Goal: Information Seeking & Learning: Learn about a topic

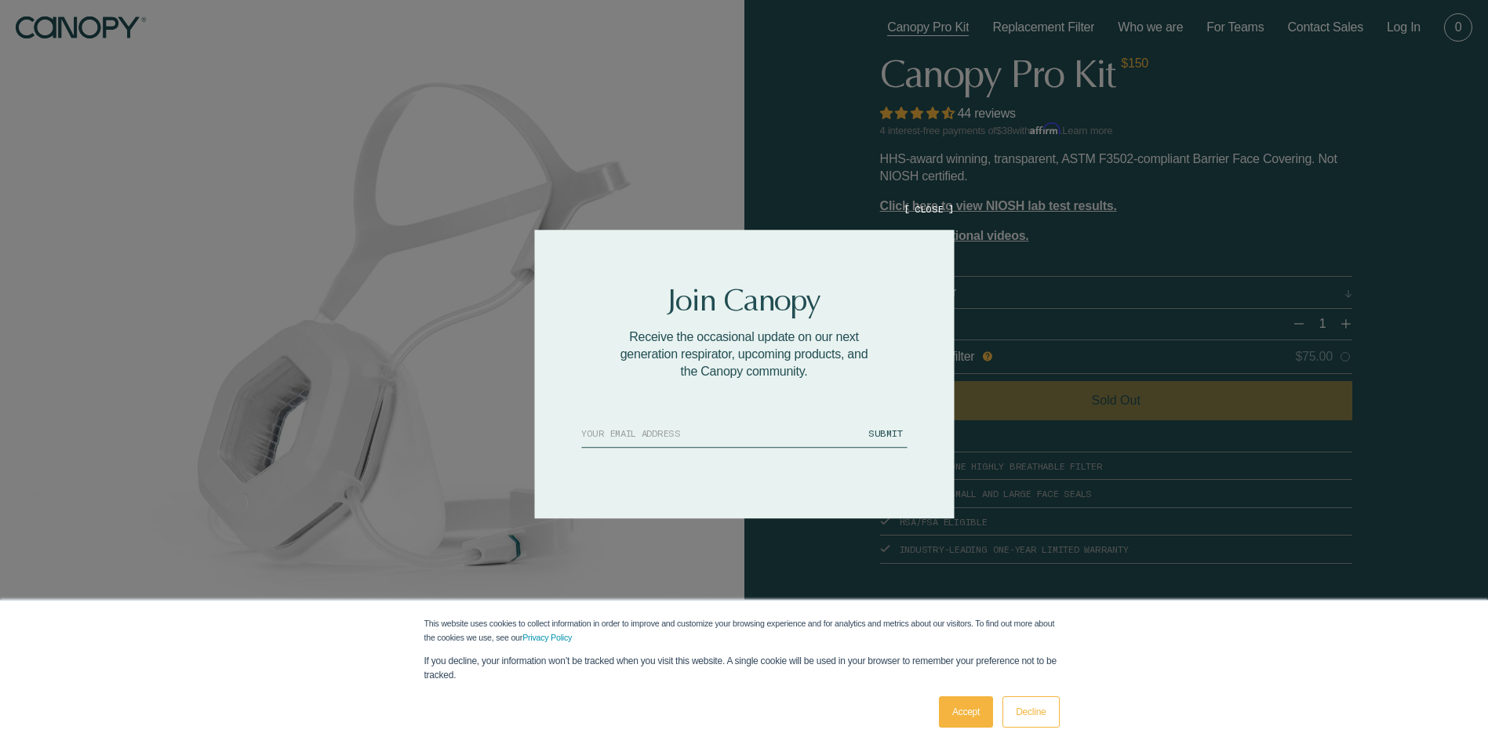
click at [933, 208] on button "[ CLOSE ]" at bounding box center [929, 208] width 50 height 13
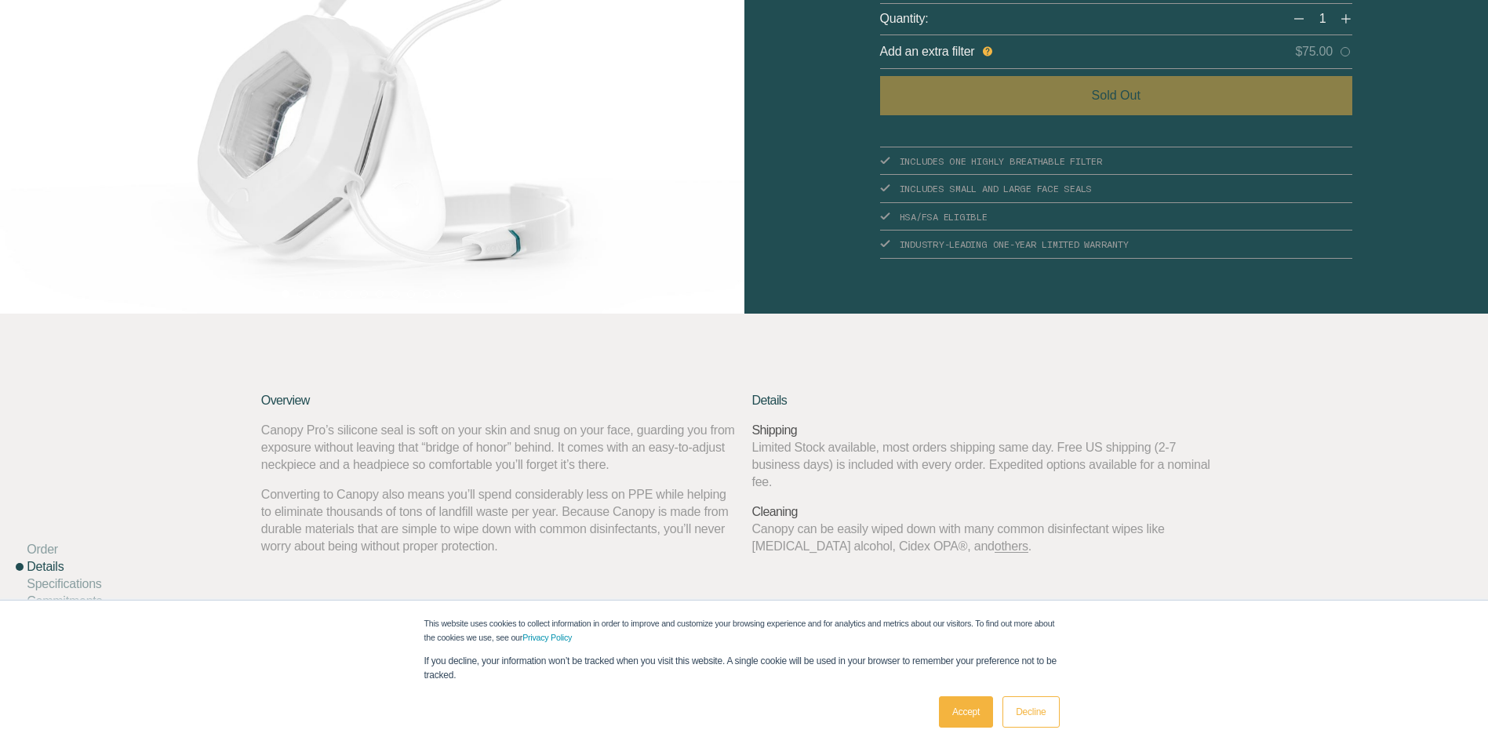
scroll to position [314, 0]
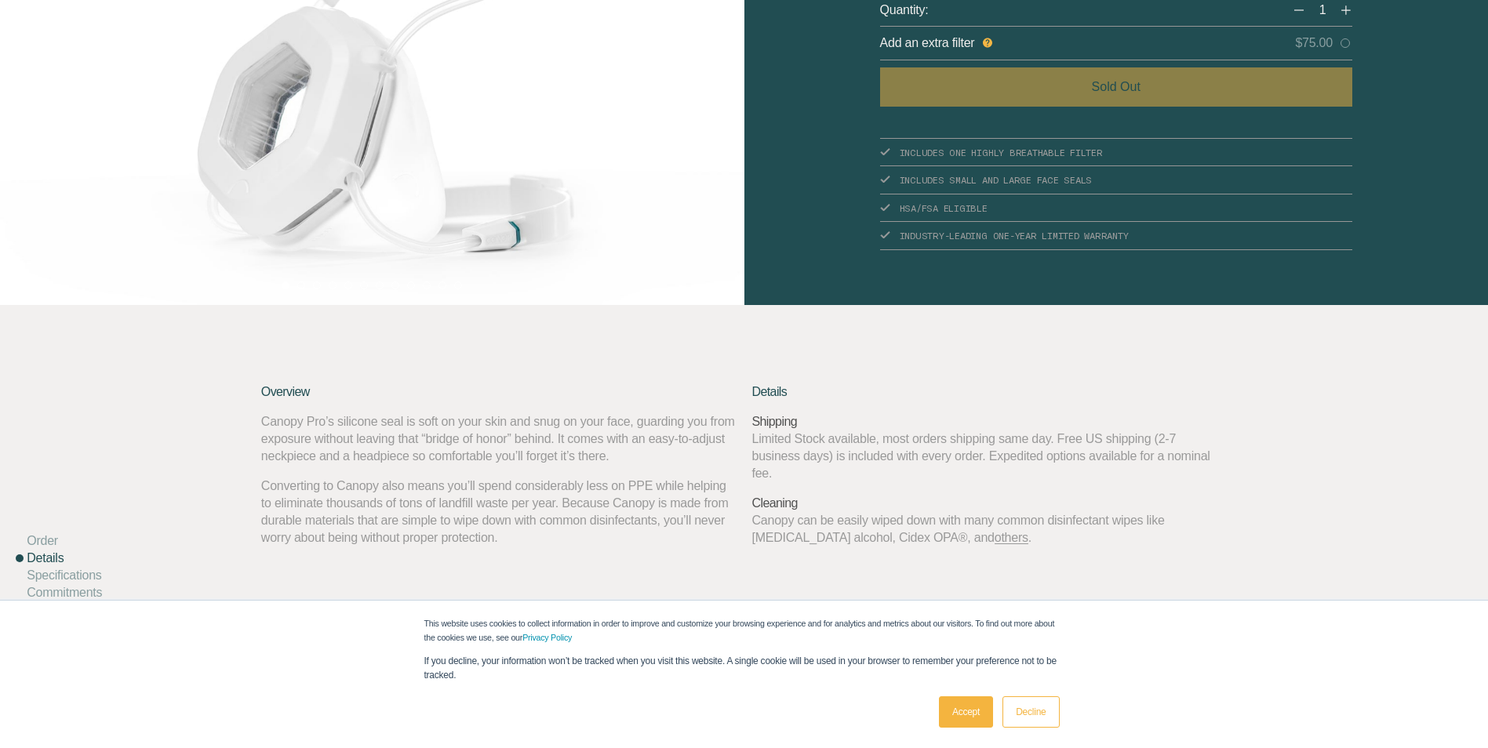
click at [980, 722] on link "Accept" at bounding box center [966, 711] width 54 height 31
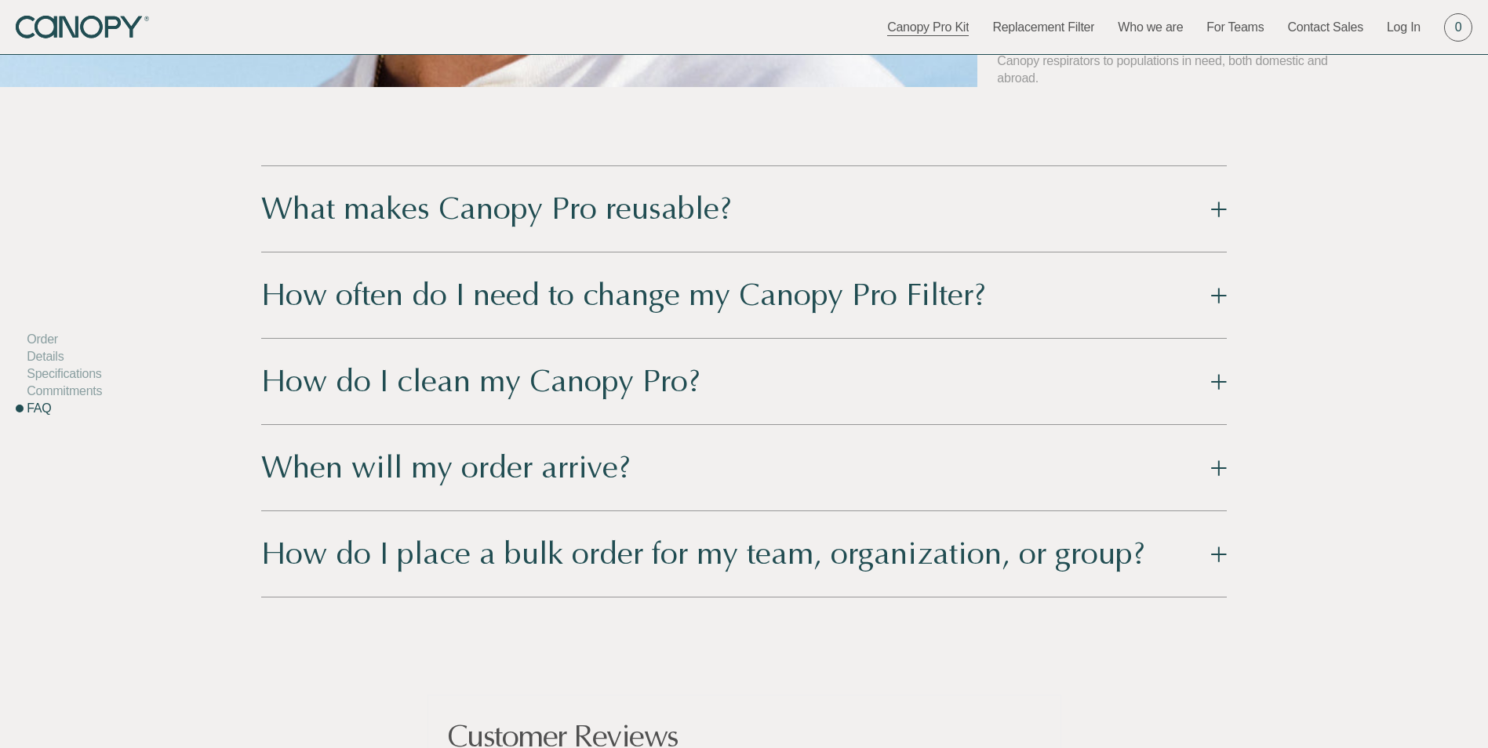
scroll to position [2196, 0]
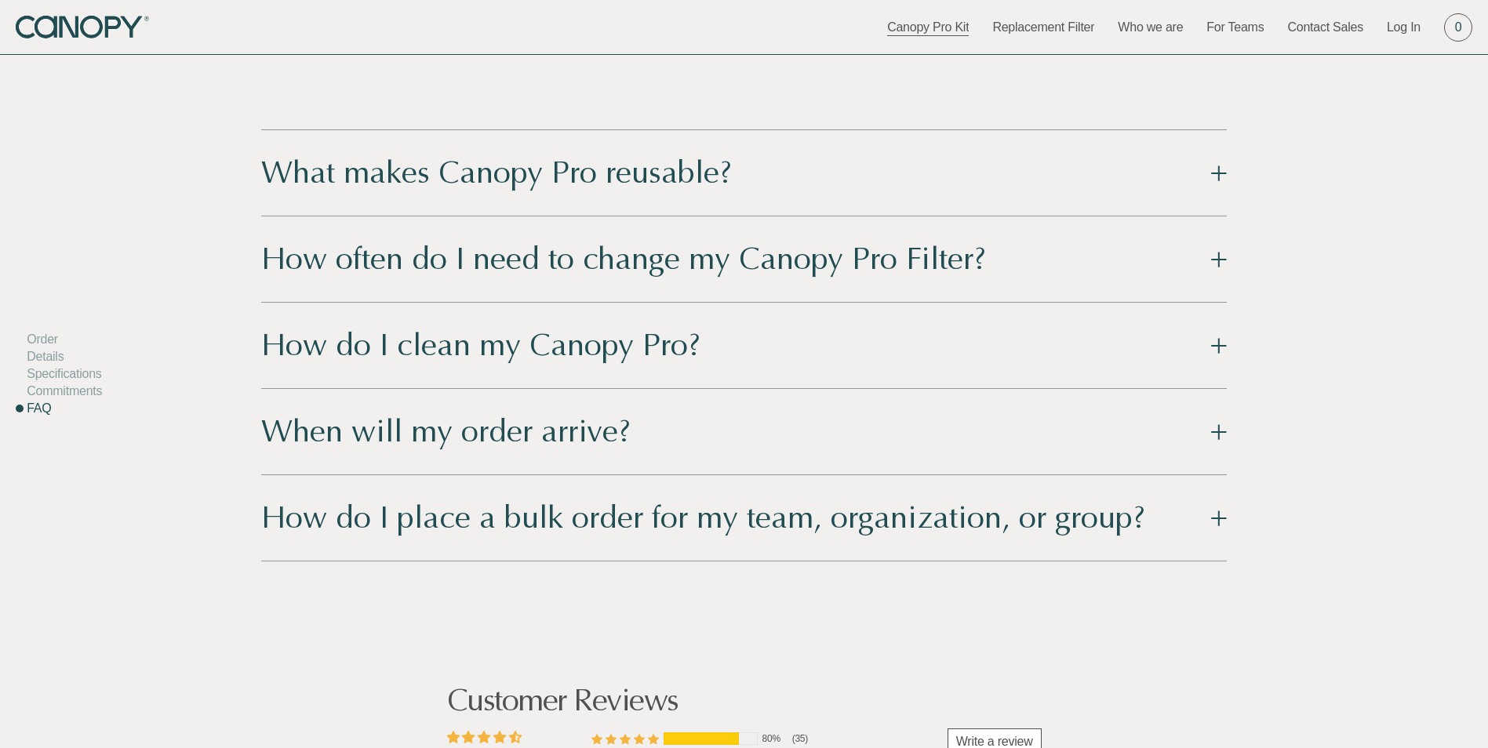
click at [1214, 178] on button "What makes Canopy Pro reusable?" at bounding box center [743, 172] width 965 height 85
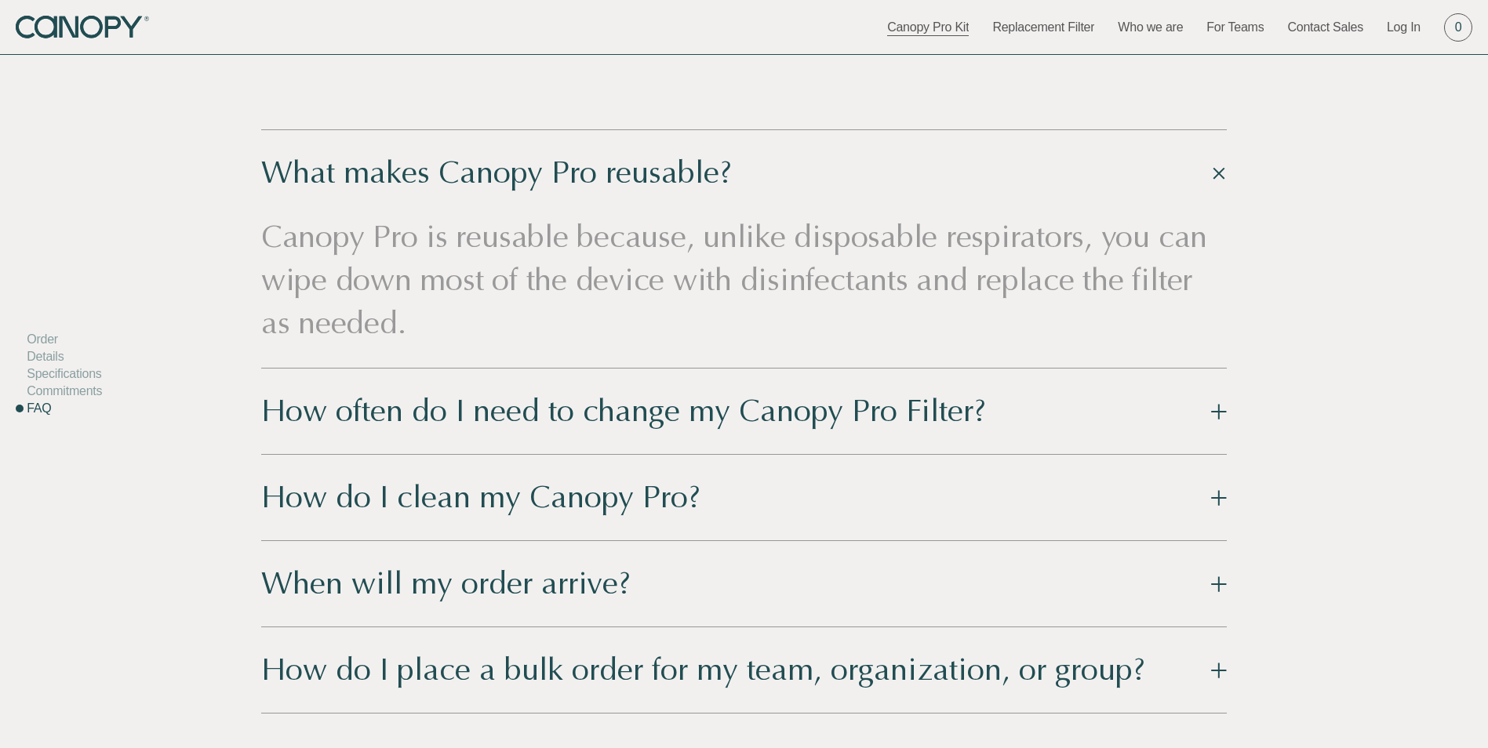
click at [1212, 181] on button "What makes Canopy Pro reusable?" at bounding box center [743, 172] width 965 height 85
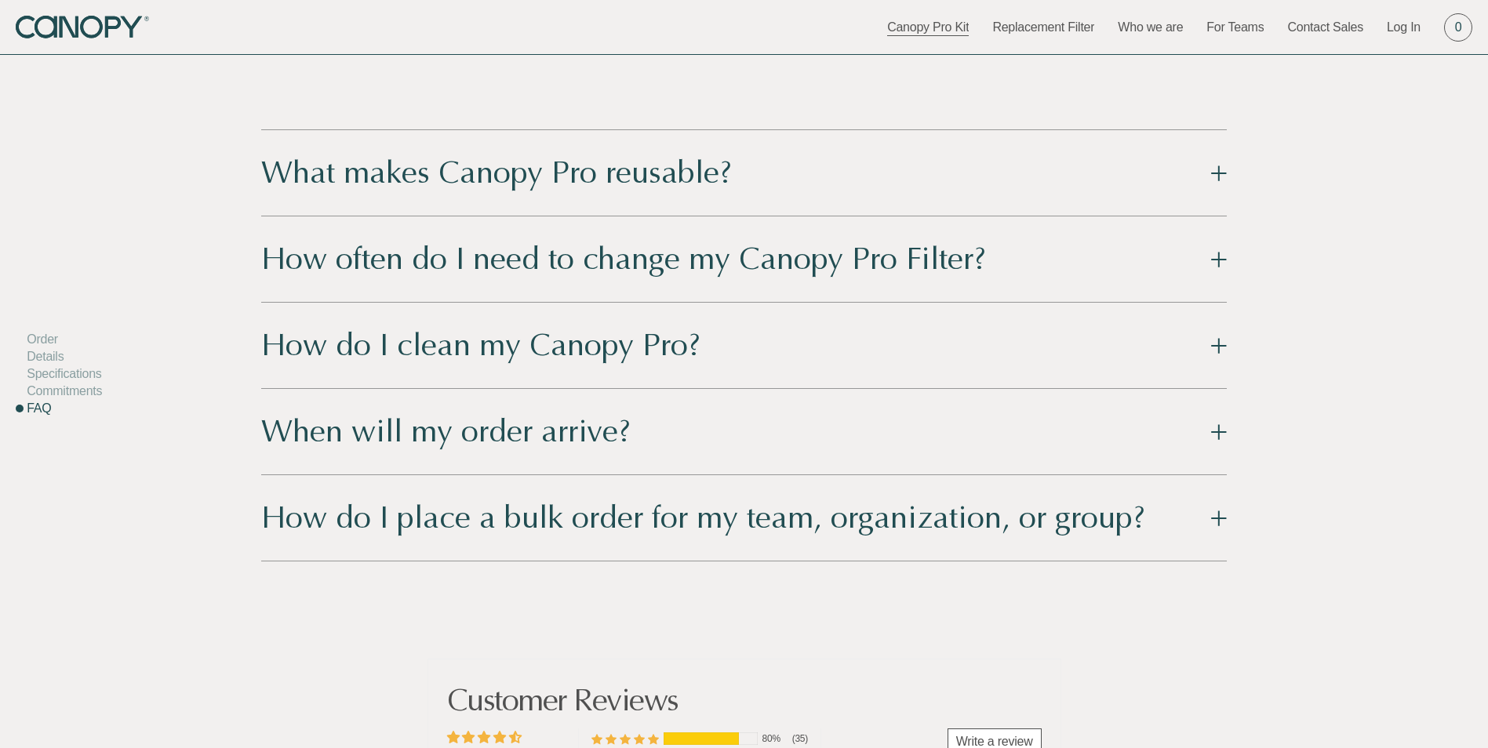
click at [1224, 253] on button "How often do I need to change my Canopy Pro Filter?" at bounding box center [743, 258] width 965 height 85
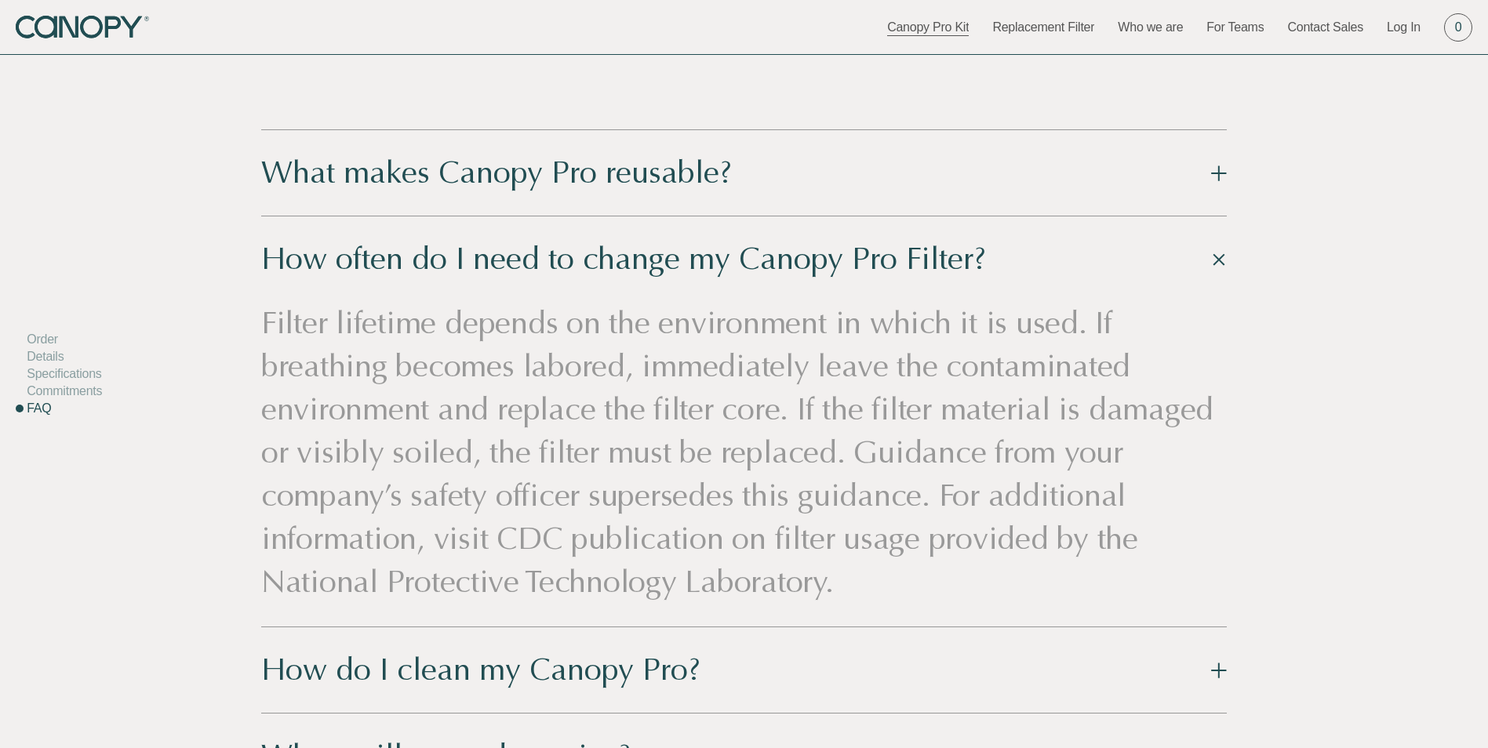
click at [1224, 253] on button "How often do I need to change my Canopy Pro Filter?" at bounding box center [743, 258] width 965 height 85
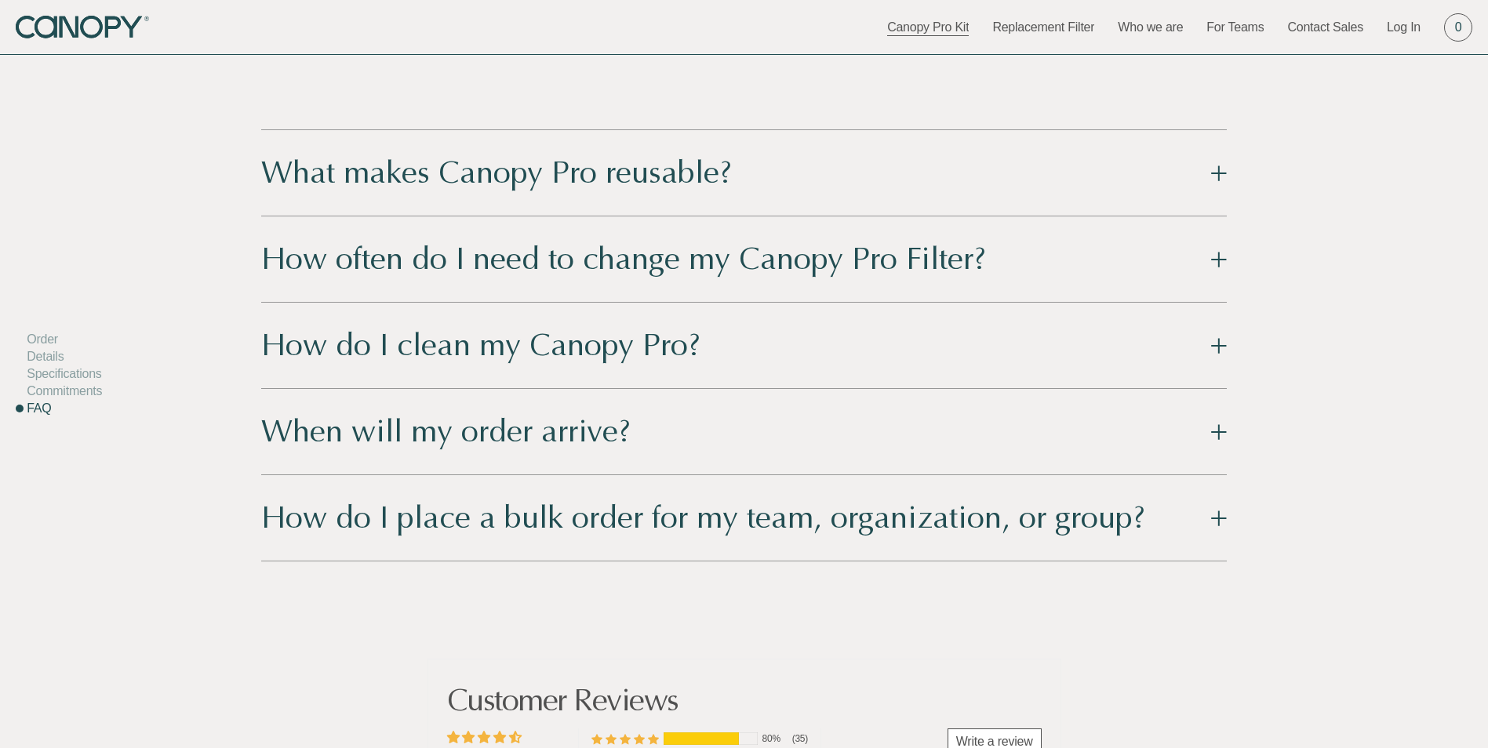
click at [1216, 359] on button "How do I clean my Canopy Pro?" at bounding box center [743, 345] width 965 height 85
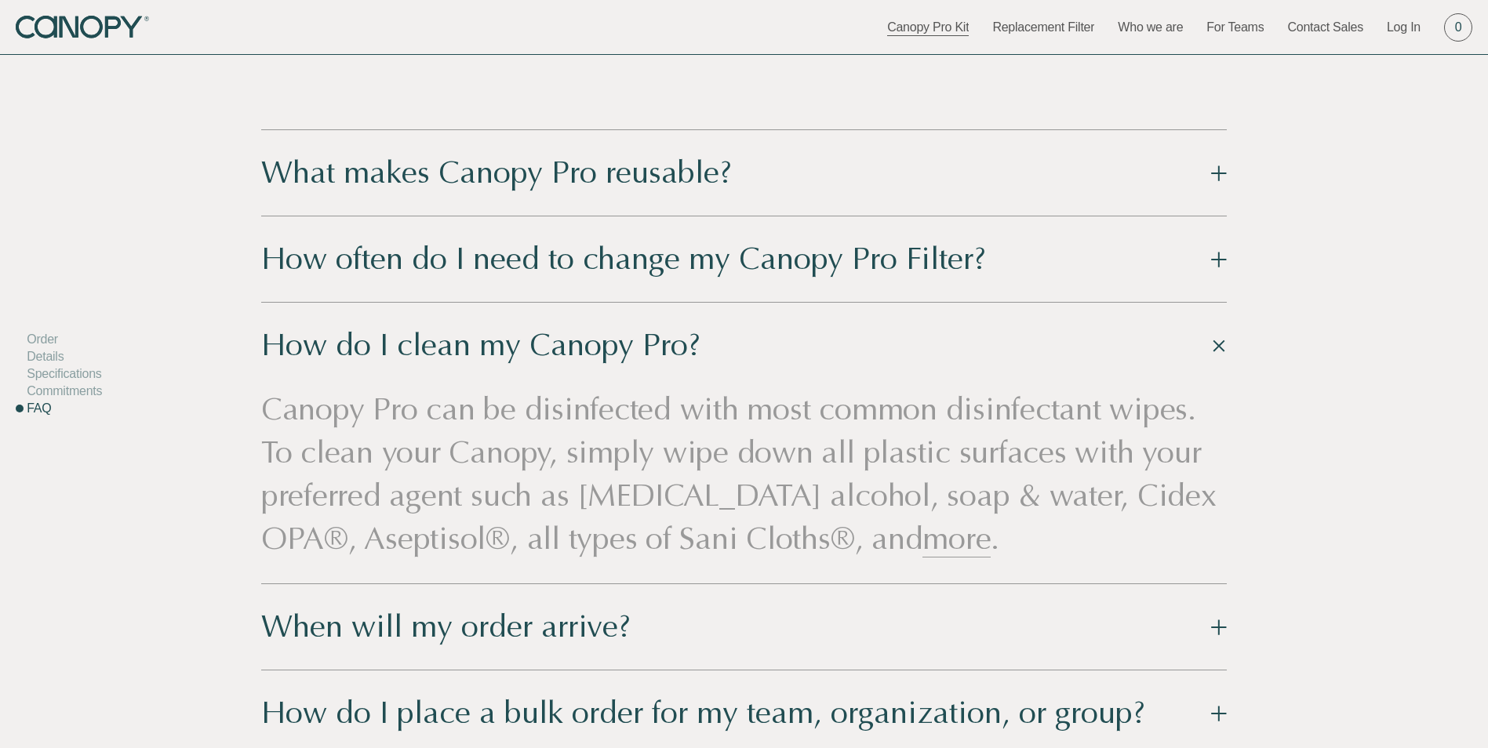
click at [1216, 359] on button "How do I clean my Canopy Pro?" at bounding box center [743, 345] width 965 height 85
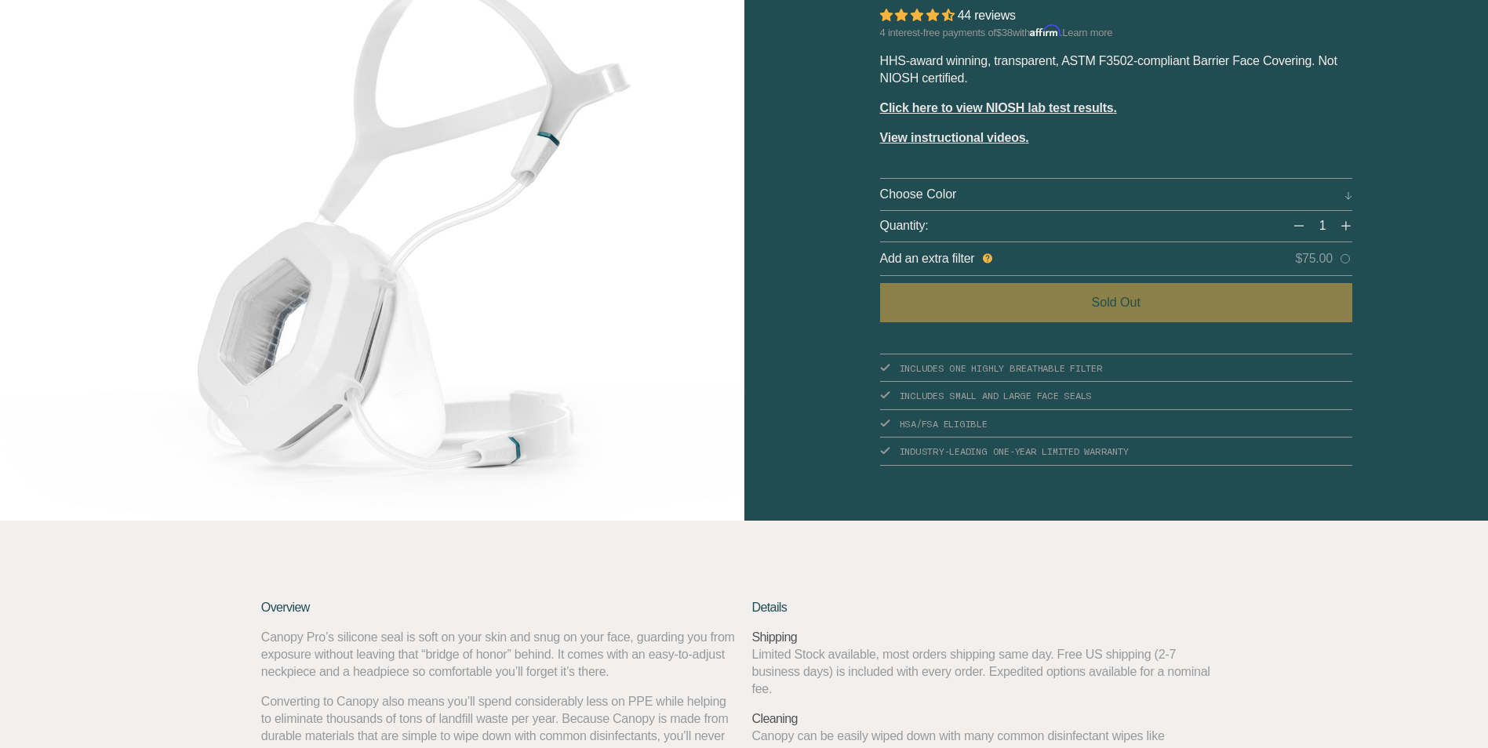
scroll to position [0, 0]
